Goal: Transaction & Acquisition: Purchase product/service

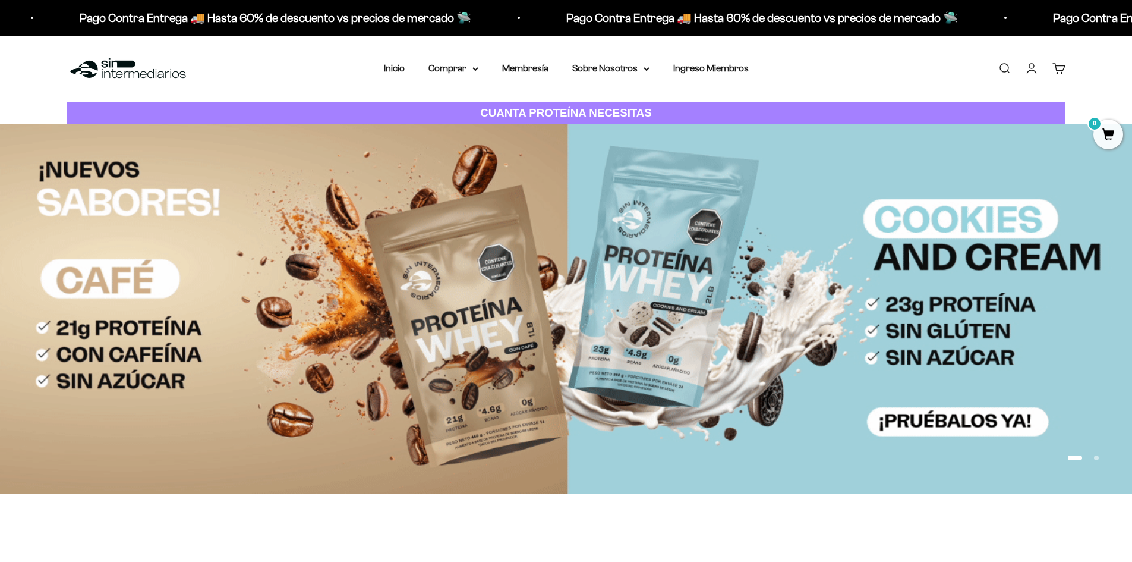
click at [1035, 71] on link "Iniciar sesión" at bounding box center [1031, 68] width 13 height 13
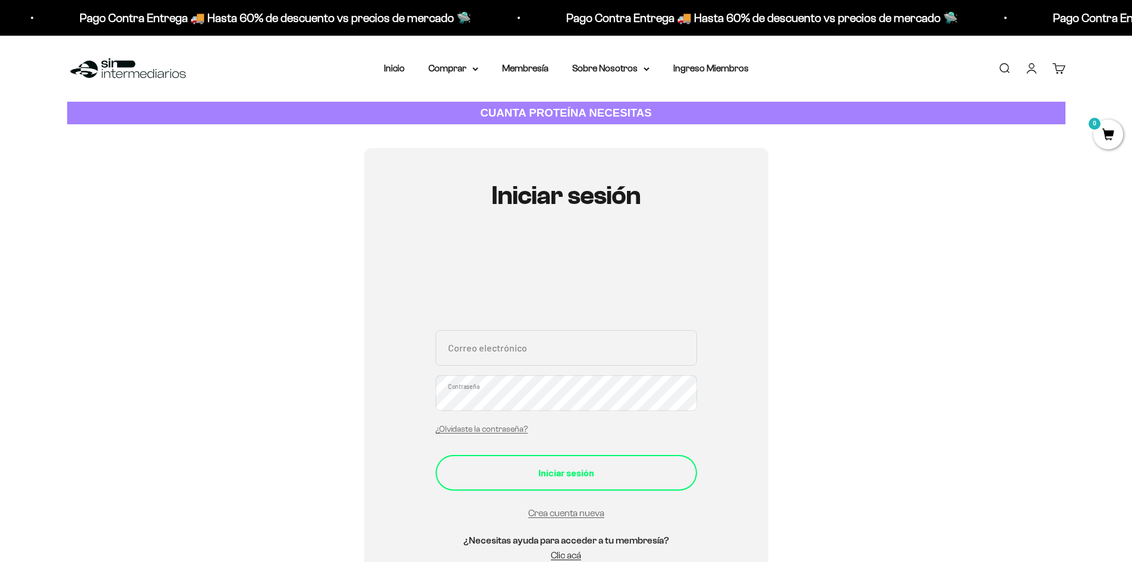
type input "[EMAIL_ADDRESS][DOMAIN_NAME]"
click at [600, 480] on button "Iniciar sesión" at bounding box center [567, 473] width 262 height 36
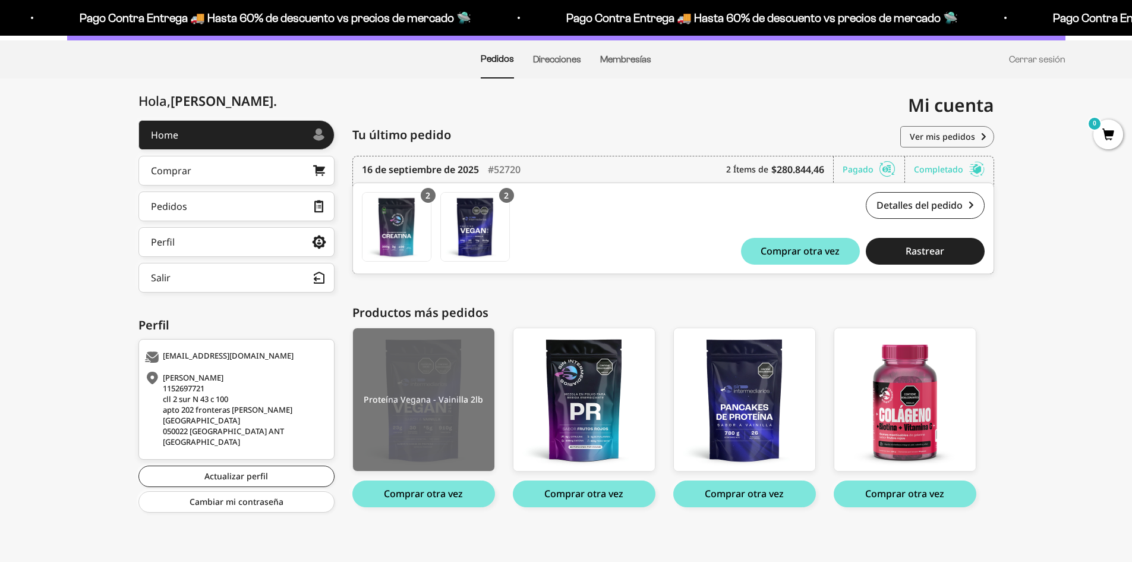
scroll to position [86, 0]
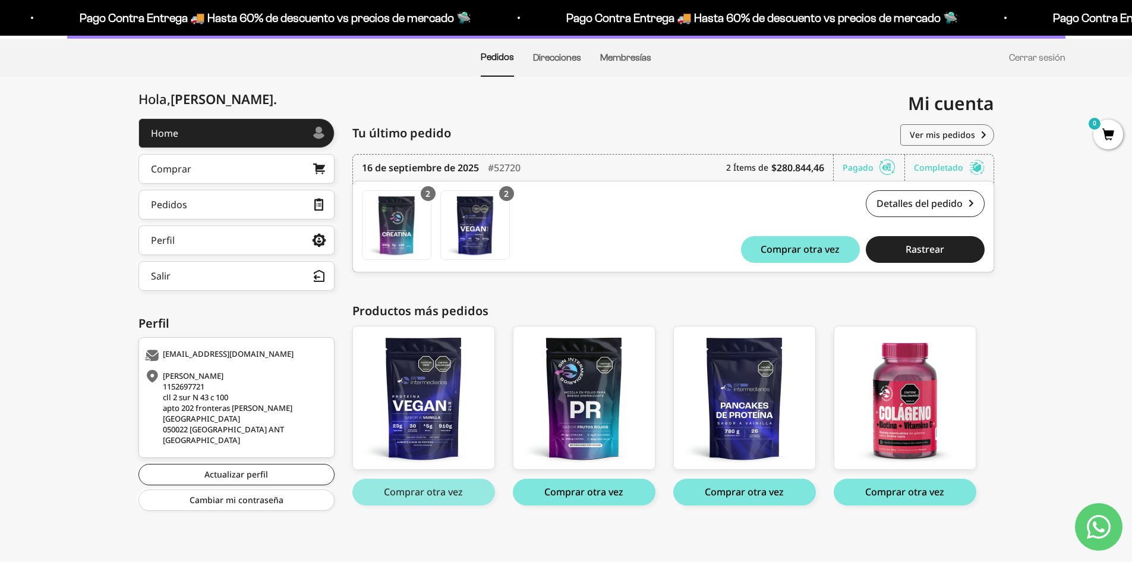
click at [448, 497] on button "Comprar otra vez" at bounding box center [423, 491] width 143 height 27
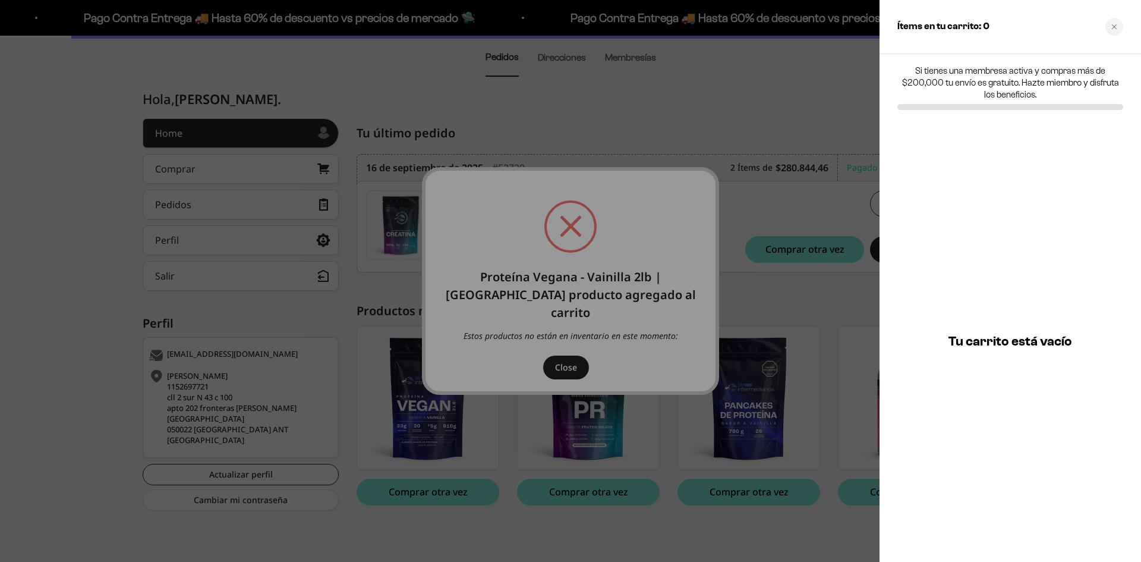
click at [473, 327] on div at bounding box center [570, 281] width 1141 height 562
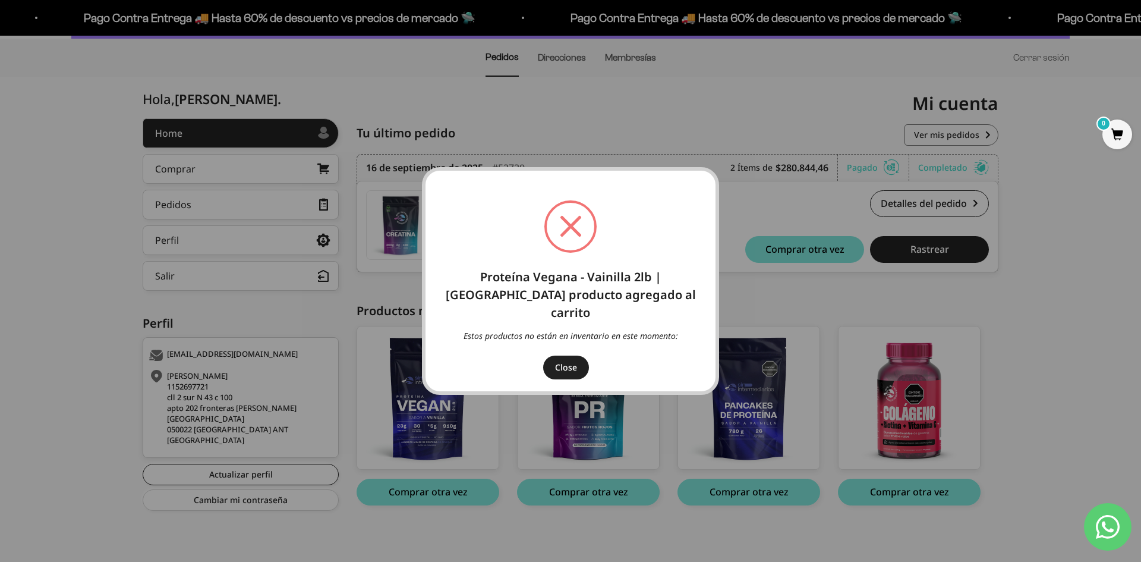
click at [584, 362] on button "Close" at bounding box center [566, 367] width 46 height 24
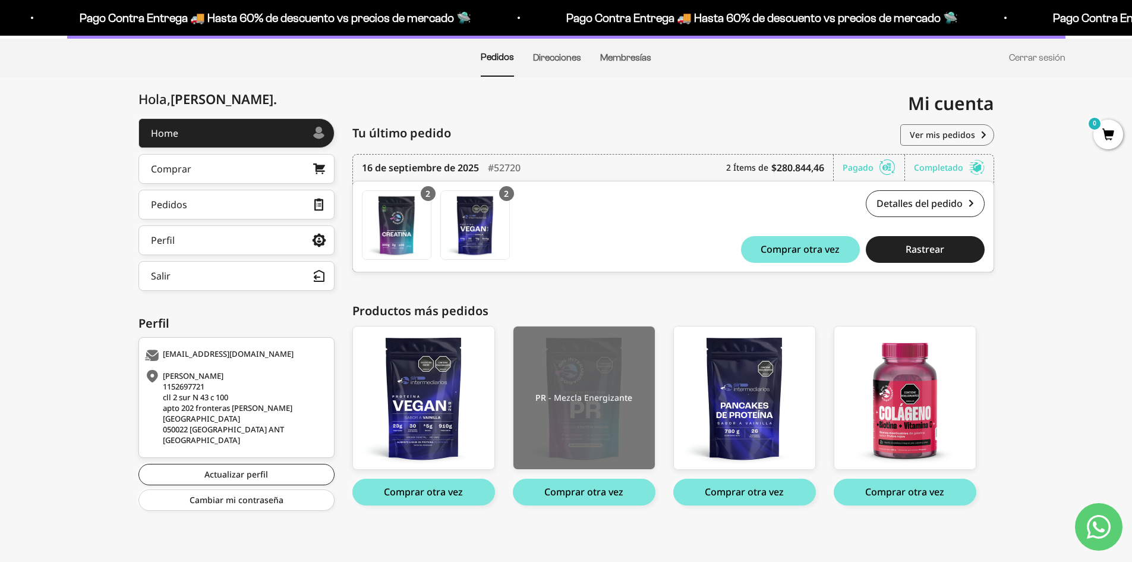
click at [591, 423] on img at bounding box center [584, 397] width 141 height 143
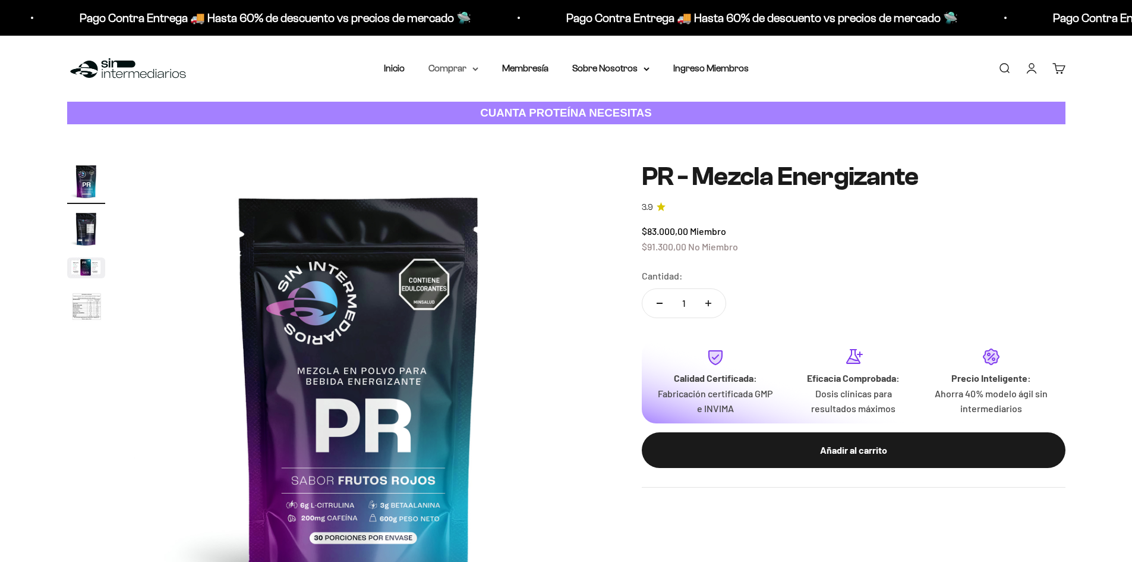
click at [456, 75] on summary "Comprar" at bounding box center [454, 68] width 50 height 15
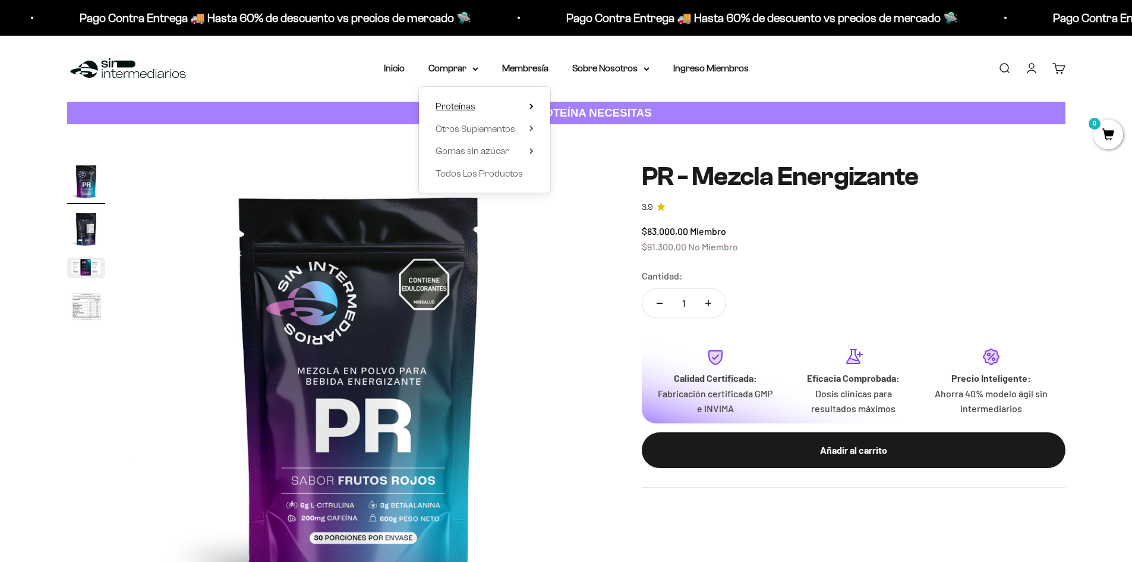
click at [487, 105] on summary "Proteínas" at bounding box center [485, 106] width 98 height 15
click at [580, 170] on span "Vegan" at bounding box center [580, 173] width 26 height 10
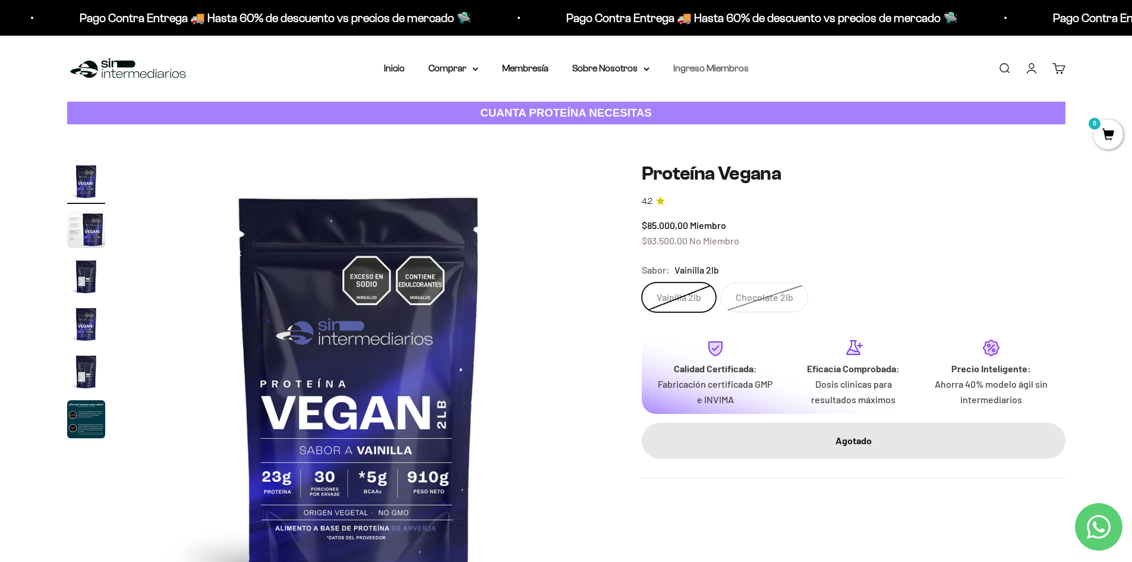
click at [696, 67] on link "Ingreso Miembros" at bounding box center [710, 68] width 75 height 10
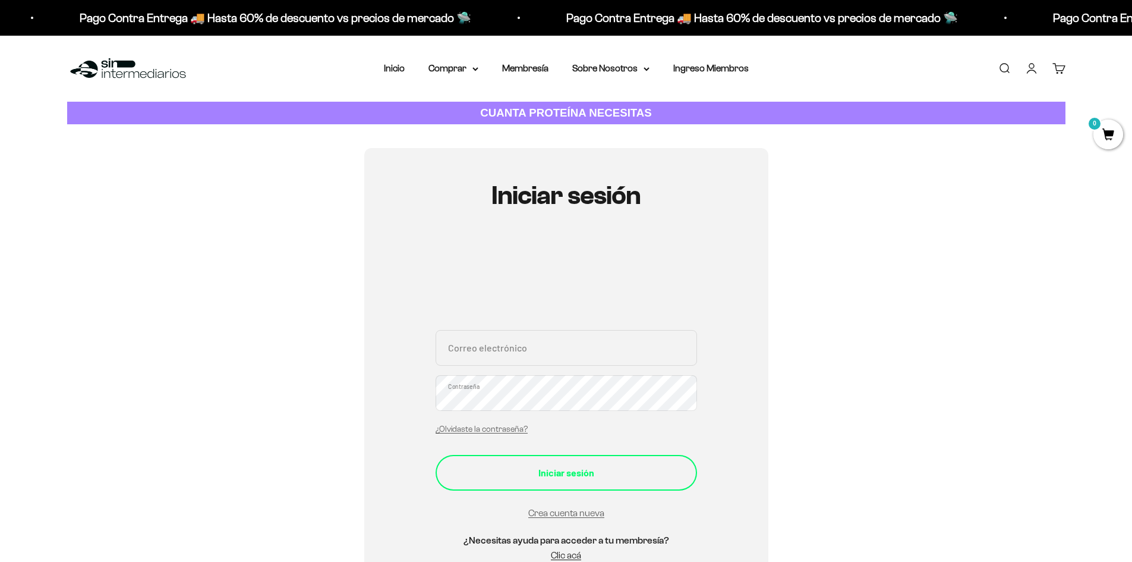
type input "[EMAIL_ADDRESS][DOMAIN_NAME]"
click at [544, 467] on div "Iniciar sesión" at bounding box center [566, 472] width 214 height 15
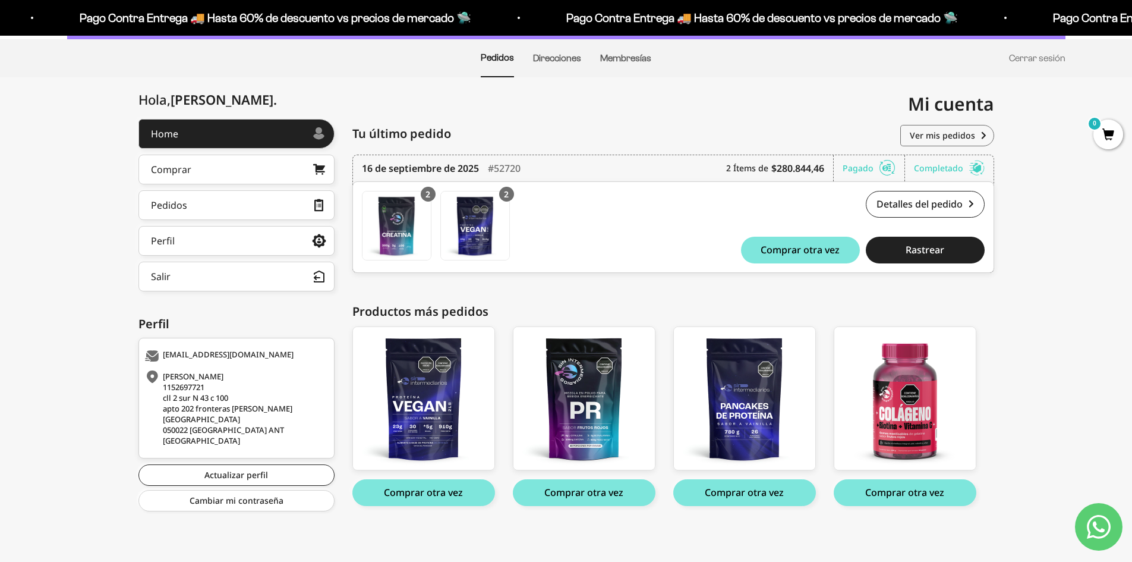
scroll to position [86, 0]
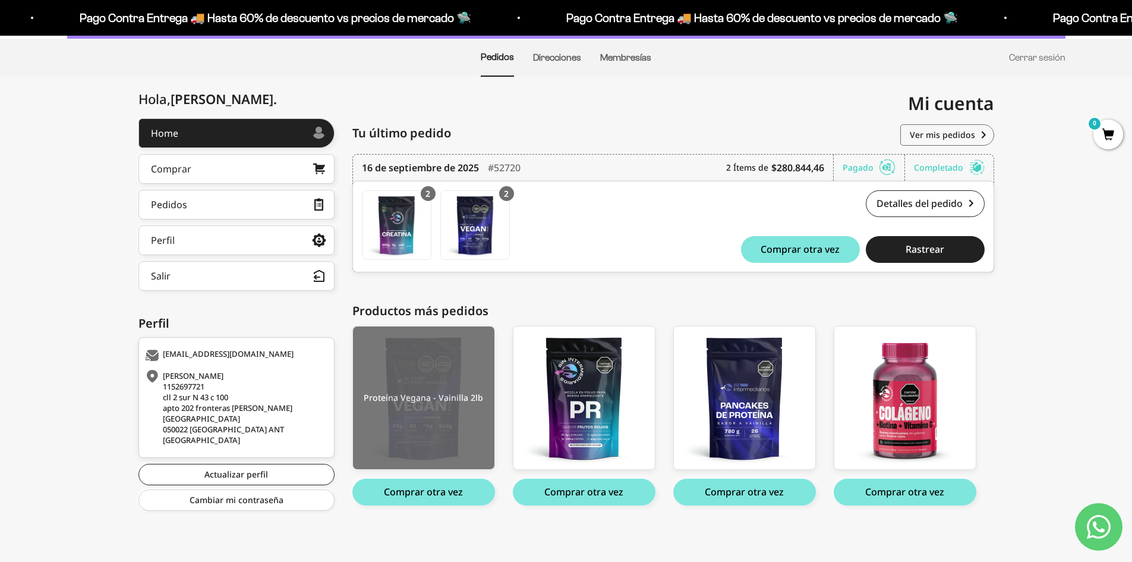
click at [459, 419] on img at bounding box center [423, 397] width 141 height 143
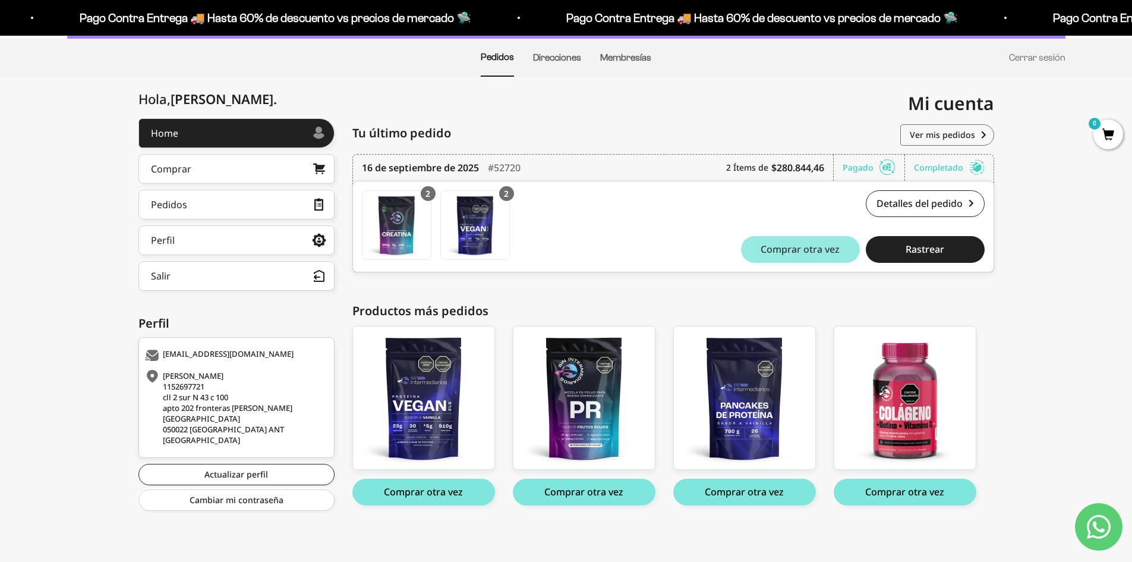
click at [801, 240] on button "Comprar otra vez" at bounding box center [800, 249] width 119 height 27
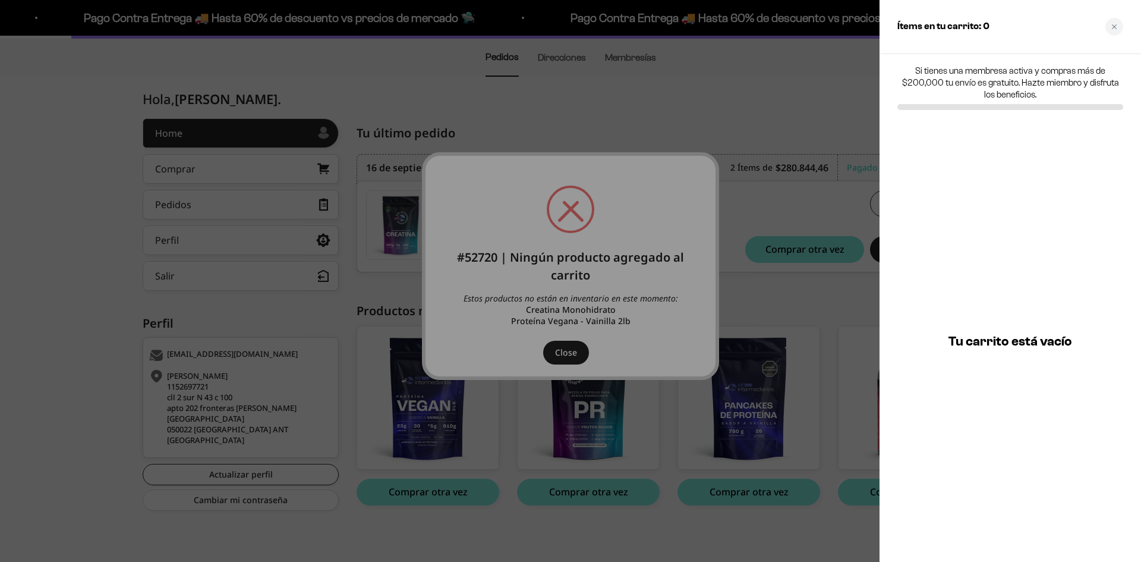
click at [548, 221] on div at bounding box center [570, 281] width 1141 height 562
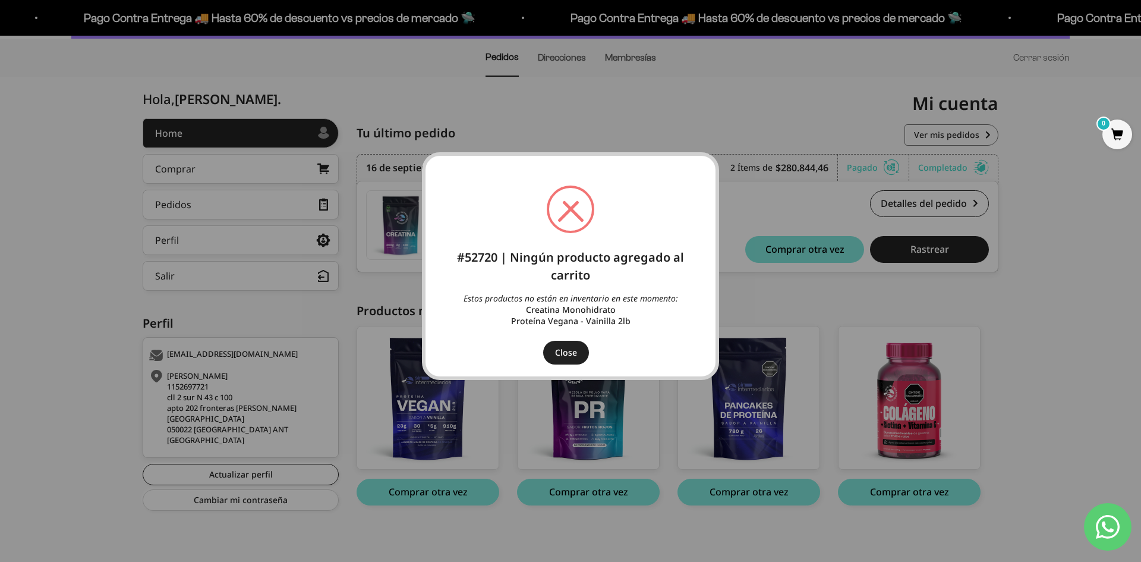
click at [565, 353] on button "Close" at bounding box center [566, 353] width 46 height 24
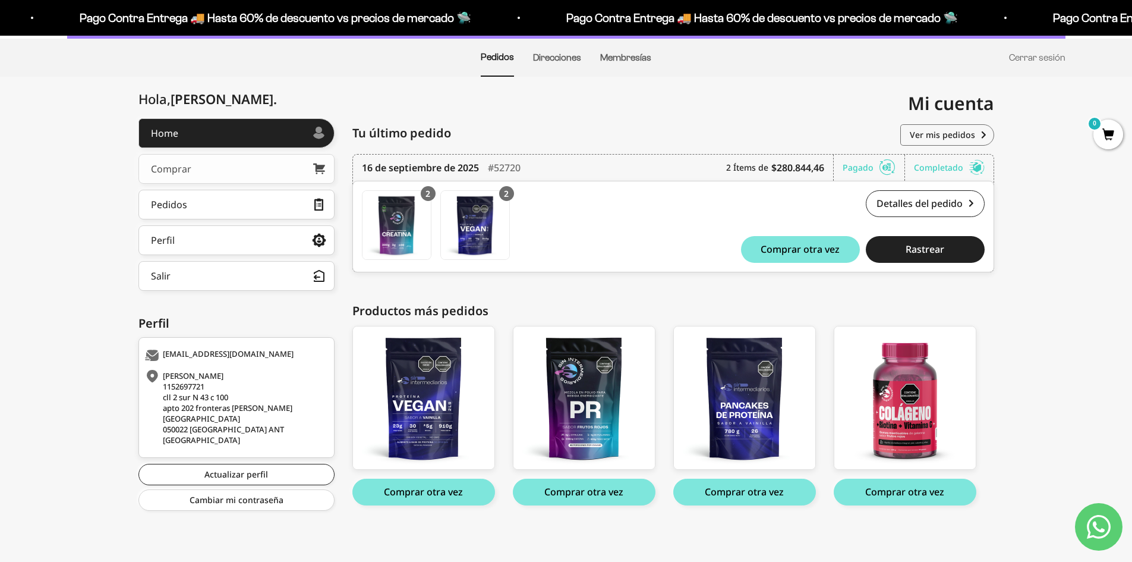
click at [228, 178] on link "Comprar" at bounding box center [236, 169] width 196 height 30
